Goal: Transaction & Acquisition: Subscribe to service/newsletter

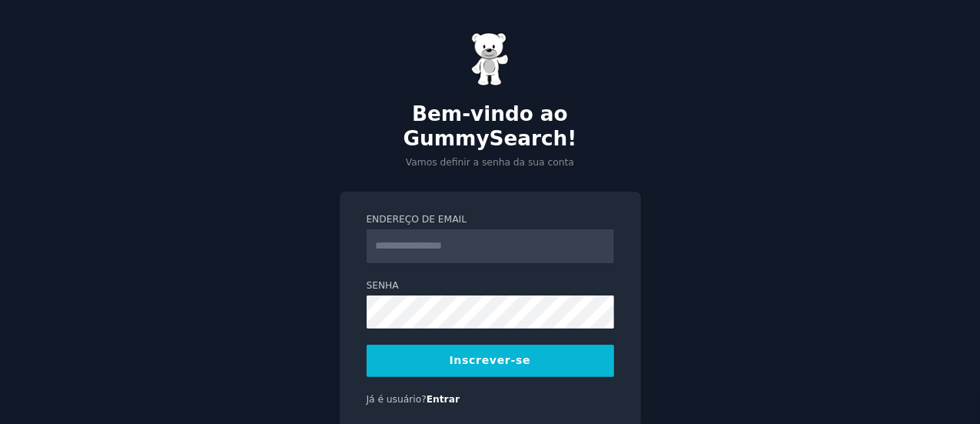
click at [395, 229] on input "Endereço de email" at bounding box center [491, 246] width 248 height 34
type input "**********"
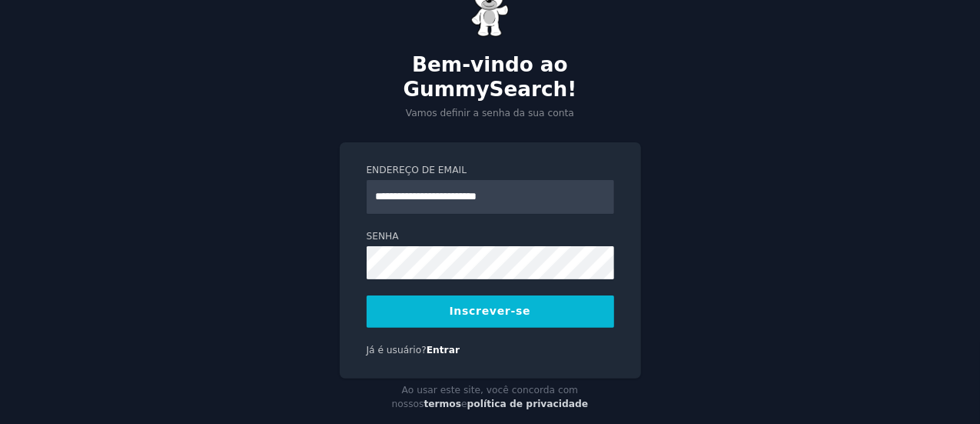
click at [477, 304] on font "Inscrever-se" at bounding box center [490, 310] width 81 height 12
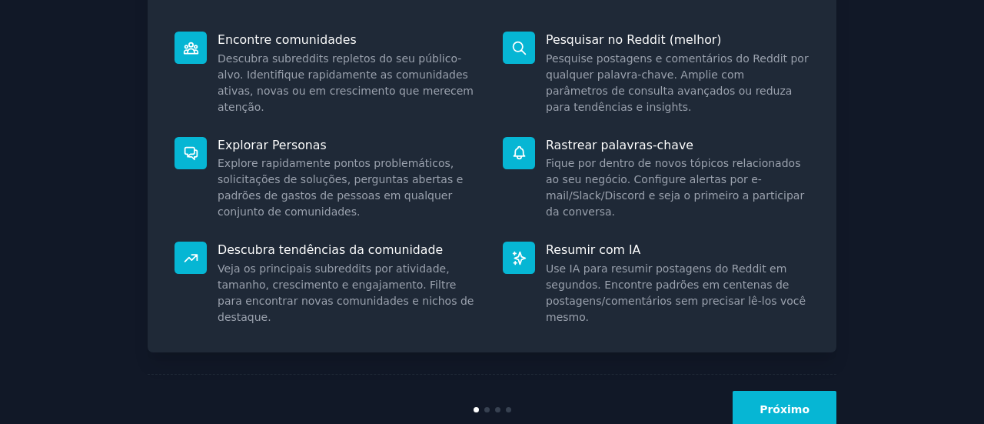
scroll to position [241, 0]
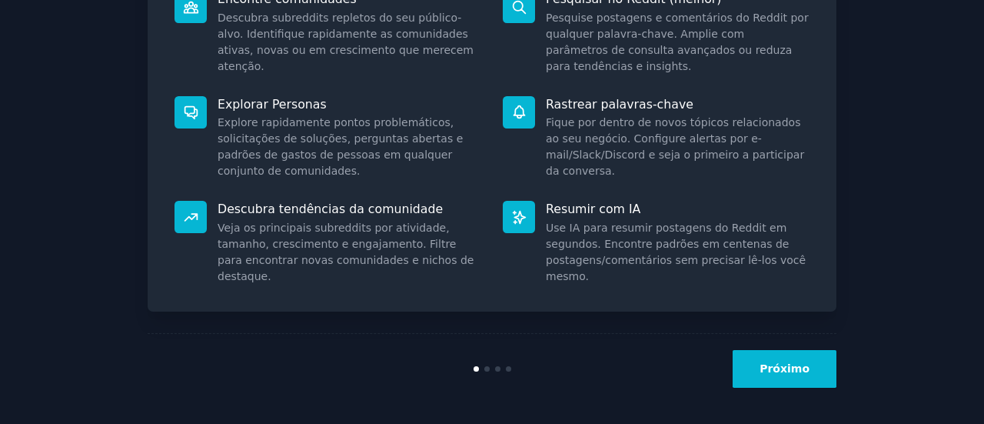
click at [791, 365] on font "Próximo" at bounding box center [785, 368] width 50 height 12
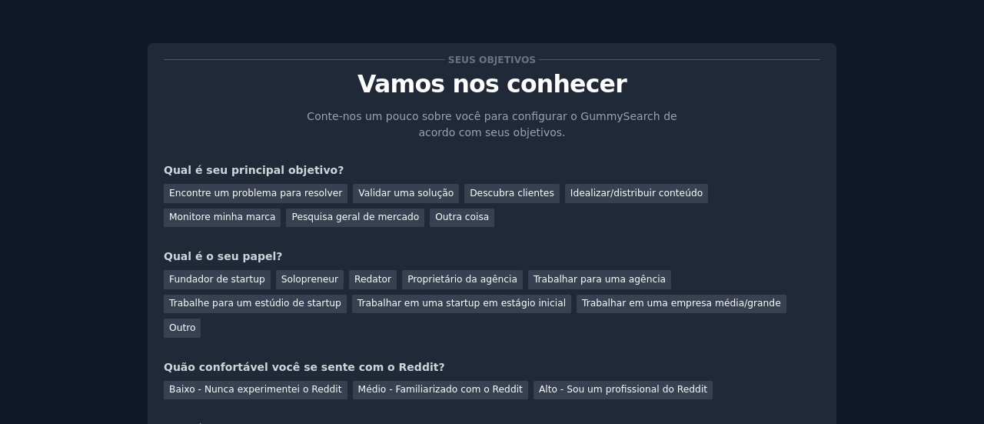
click at [294, 191] on font "Encontre um problema para resolver" at bounding box center [255, 193] width 173 height 11
click at [291, 222] on font "Pesquisa geral de mercado" at bounding box center [355, 216] width 128 height 11
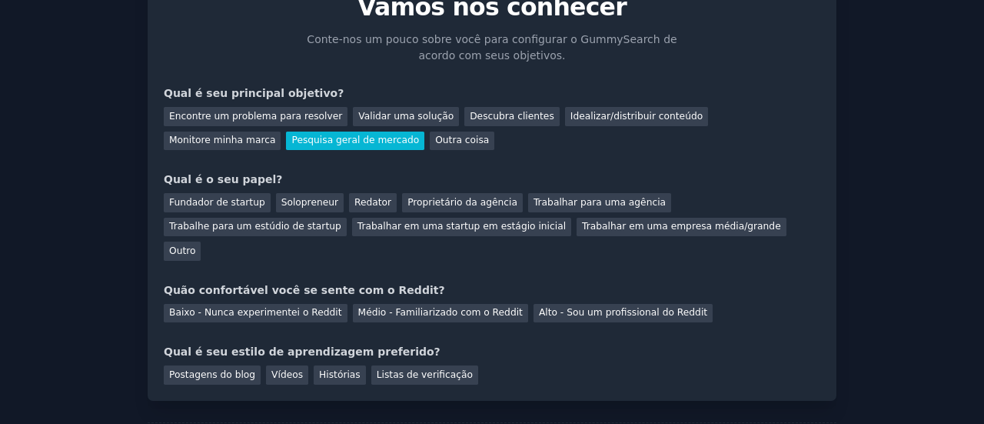
scroll to position [142, 0]
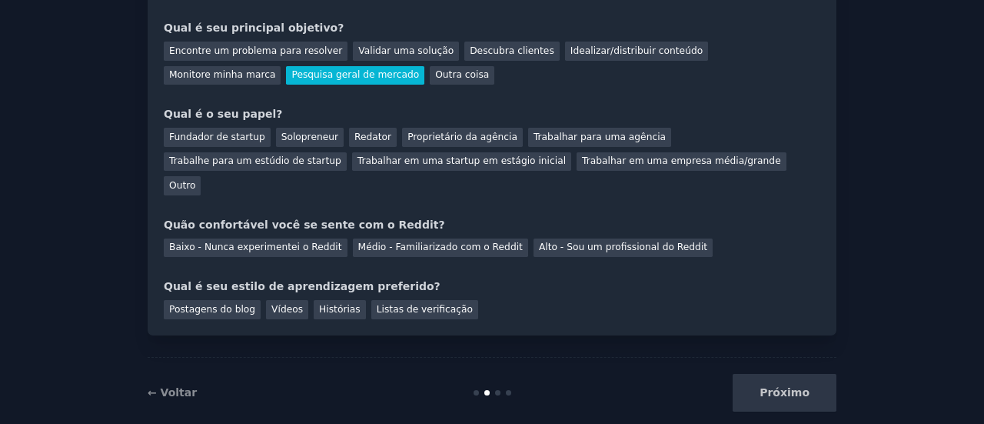
click at [166, 386] on font "← Voltar" at bounding box center [172, 392] width 49 height 12
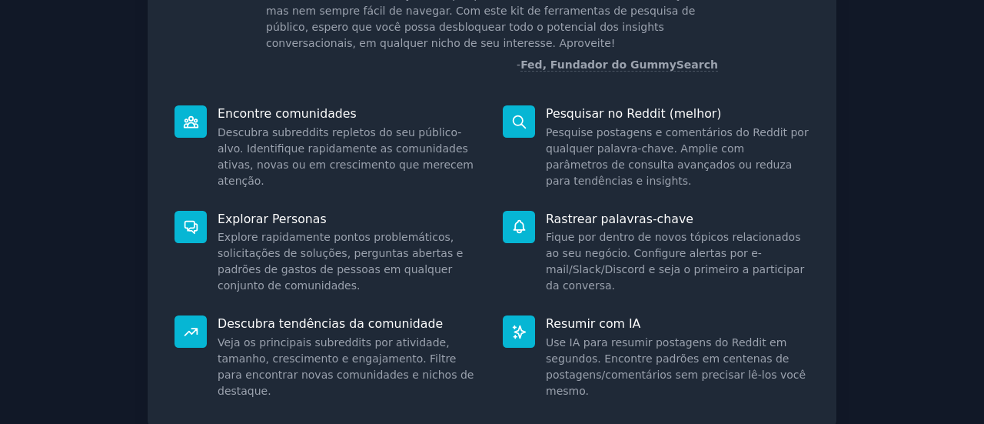
scroll to position [241, 0]
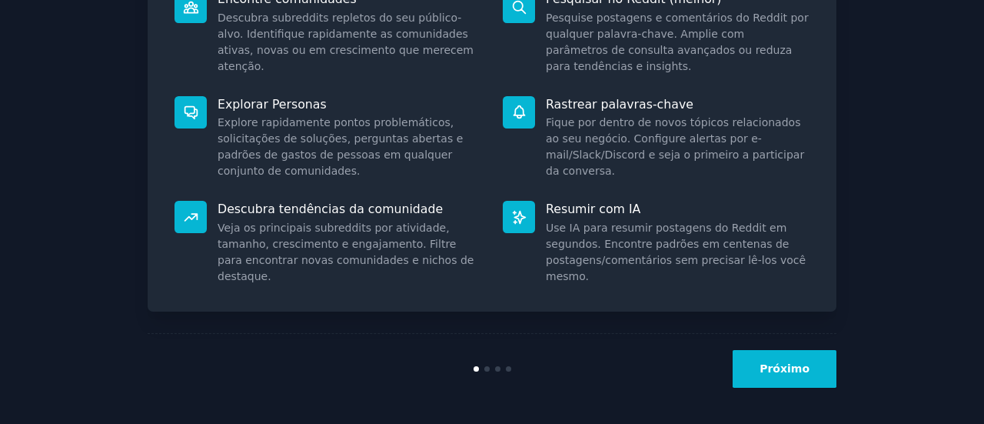
click at [786, 374] on font "Próximo" at bounding box center [785, 368] width 50 height 12
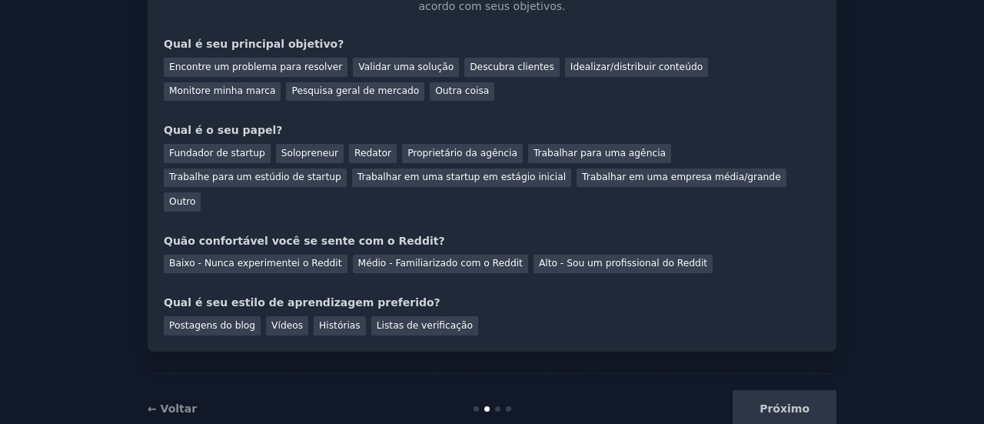
scroll to position [142, 0]
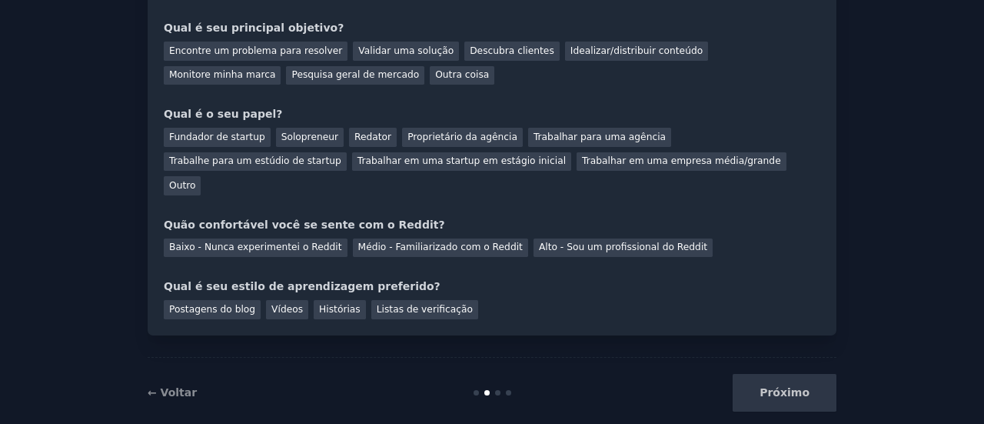
click at [786, 374] on div "Próximo" at bounding box center [722, 393] width 230 height 38
click at [191, 304] on font "Postagens do blog" at bounding box center [212, 309] width 86 height 11
click at [238, 241] on font "Baixo - Nunca experimentei o Reddit" at bounding box center [255, 246] width 173 height 11
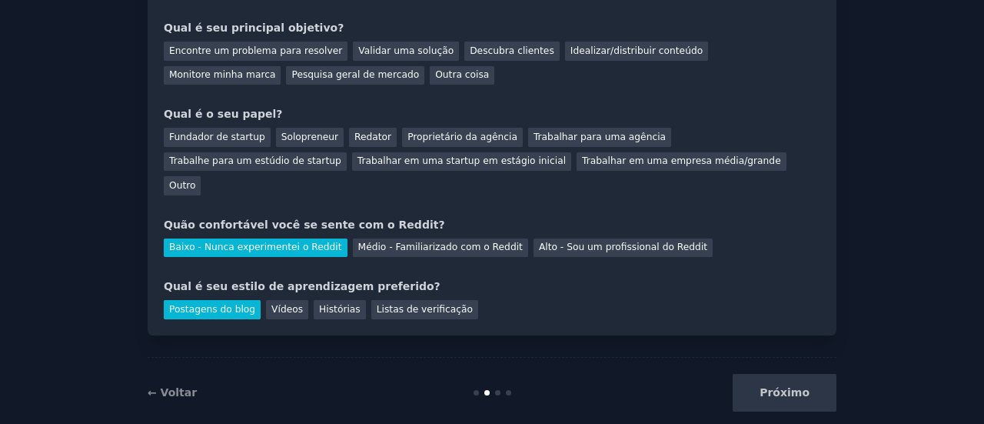
click at [357, 161] on font "Trabalhar em uma startup em estágio inicial" at bounding box center [461, 160] width 208 height 11
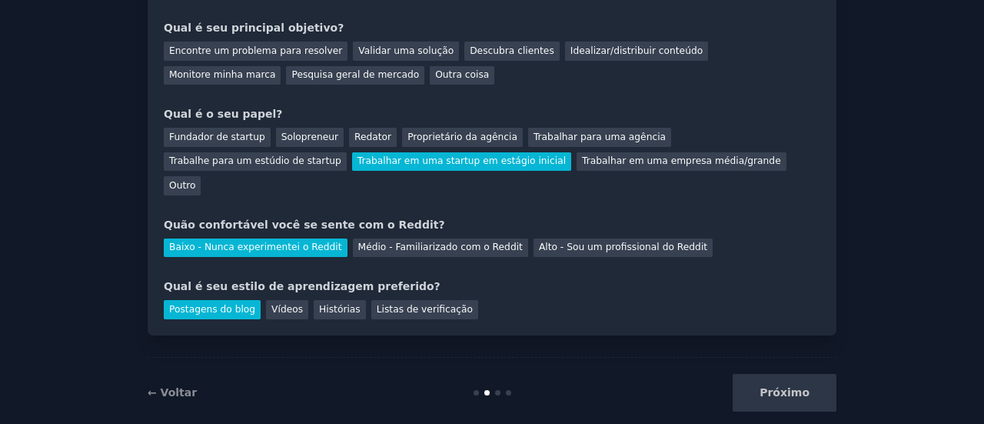
scroll to position [65, 0]
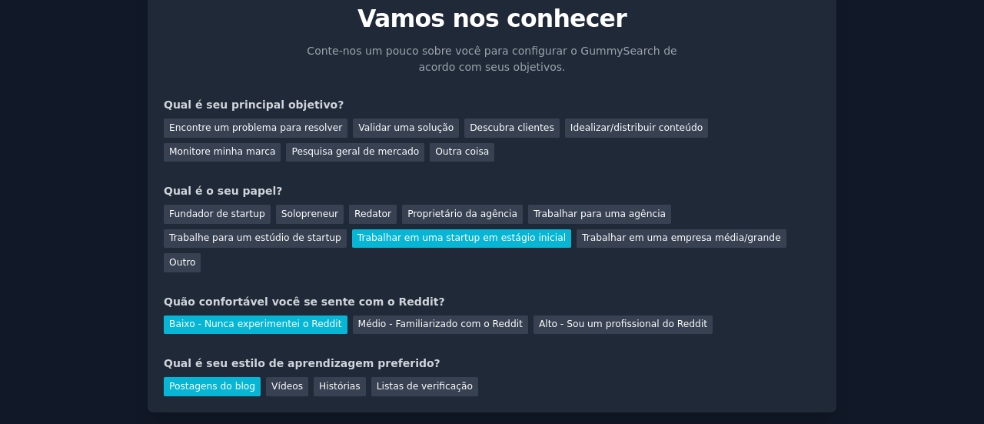
click at [291, 151] on font "Pesquisa geral de mercado" at bounding box center [355, 151] width 128 height 11
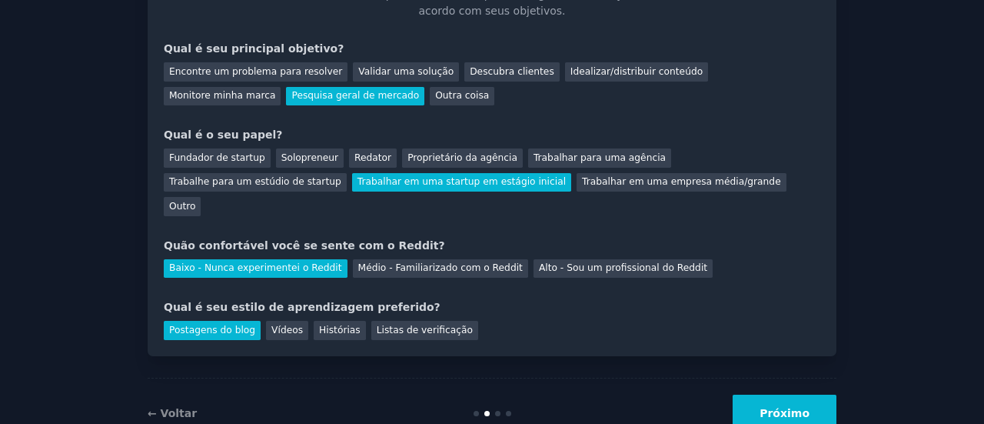
scroll to position [142, 0]
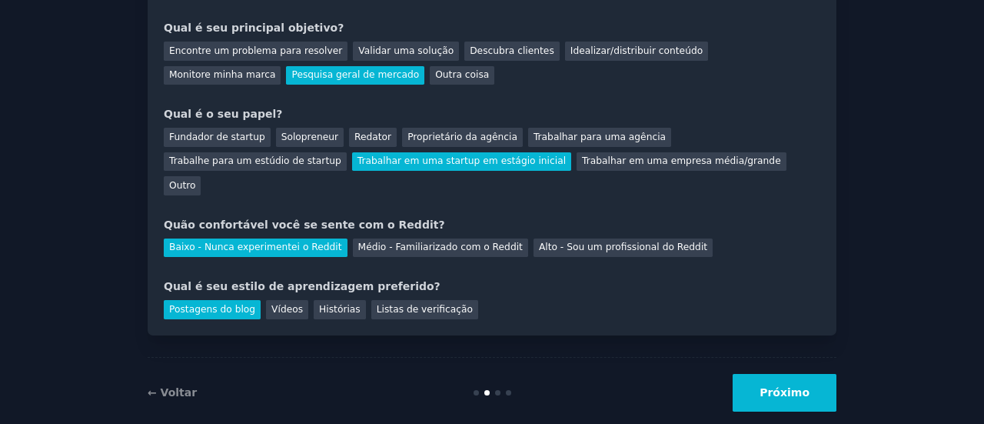
click at [772, 386] on font "Próximo" at bounding box center [785, 392] width 50 height 12
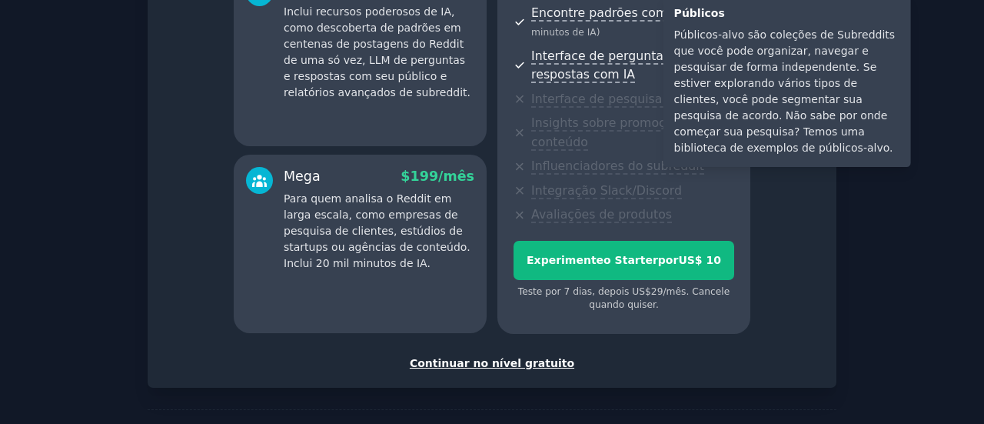
scroll to position [384, 0]
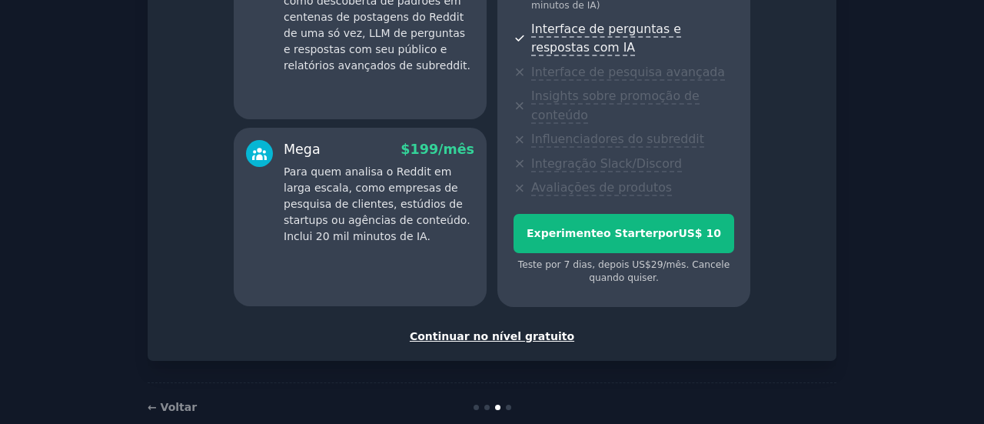
click at [504, 330] on font "Continuar no nível gratuito" at bounding box center [492, 336] width 165 height 12
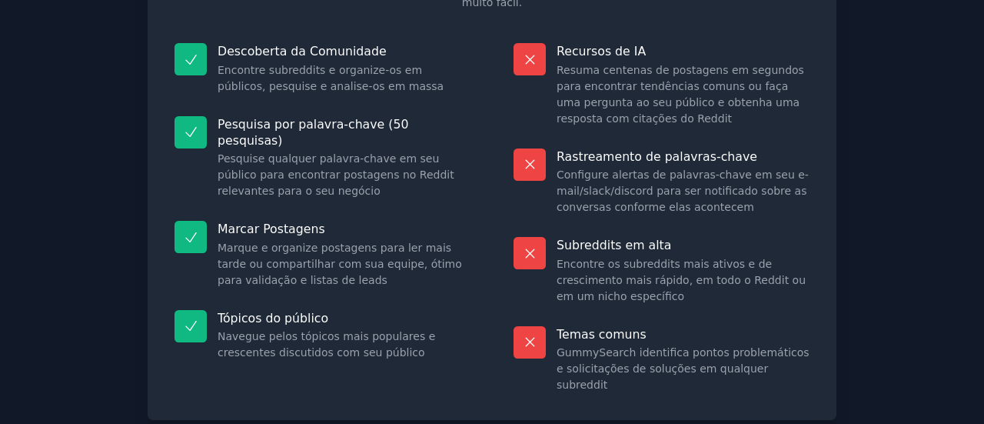
scroll to position [239, 0]
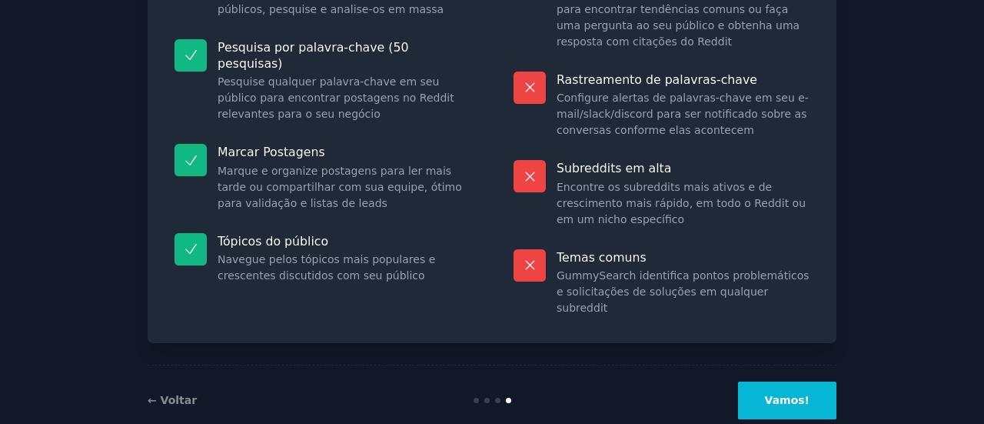
click at [778, 394] on font "Vamos!" at bounding box center [787, 400] width 45 height 12
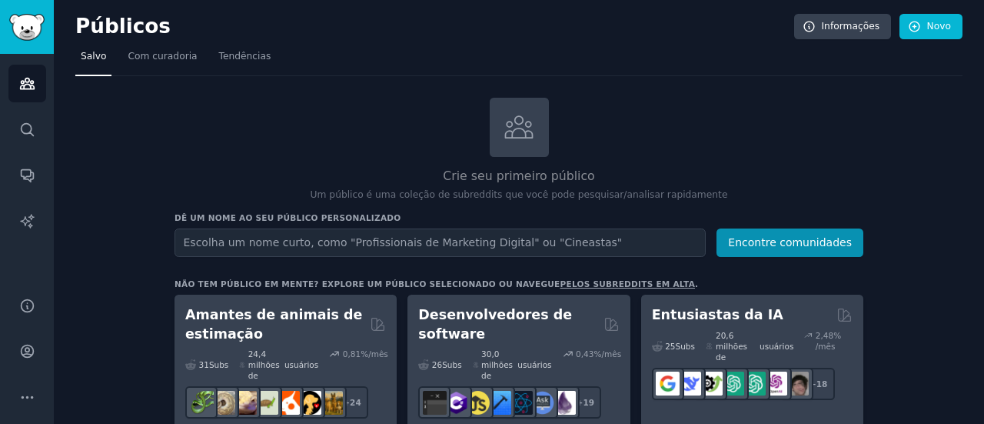
click at [237, 56] on font "Tendências" at bounding box center [245, 56] width 52 height 11
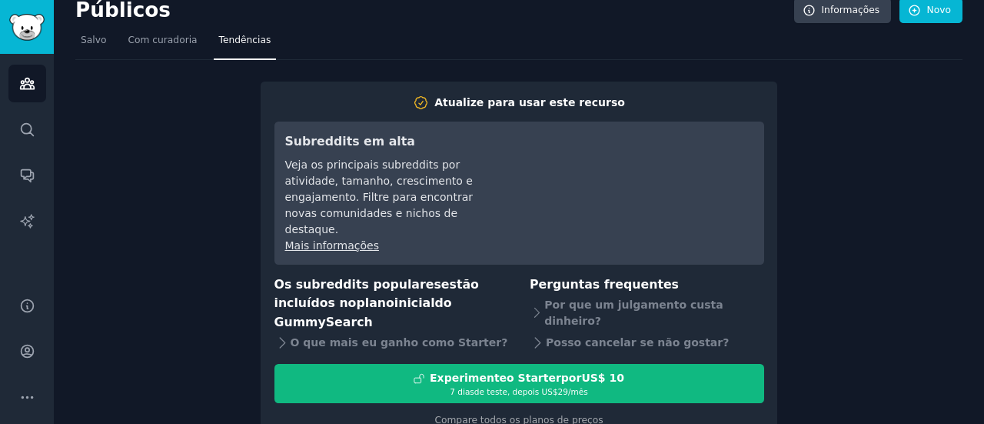
scroll to position [31, 0]
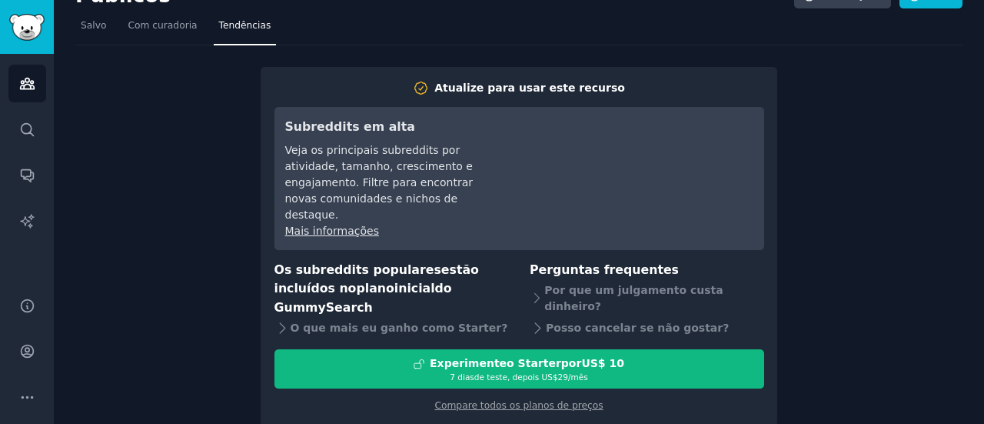
click at [92, 24] on font "Salvo" at bounding box center [93, 25] width 25 height 11
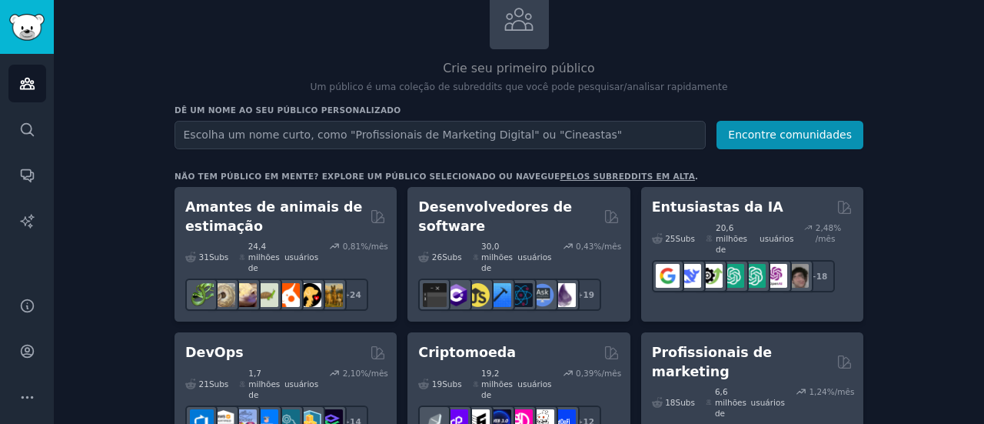
scroll to position [77, 0]
